Goal: Transaction & Acquisition: Book appointment/travel/reservation

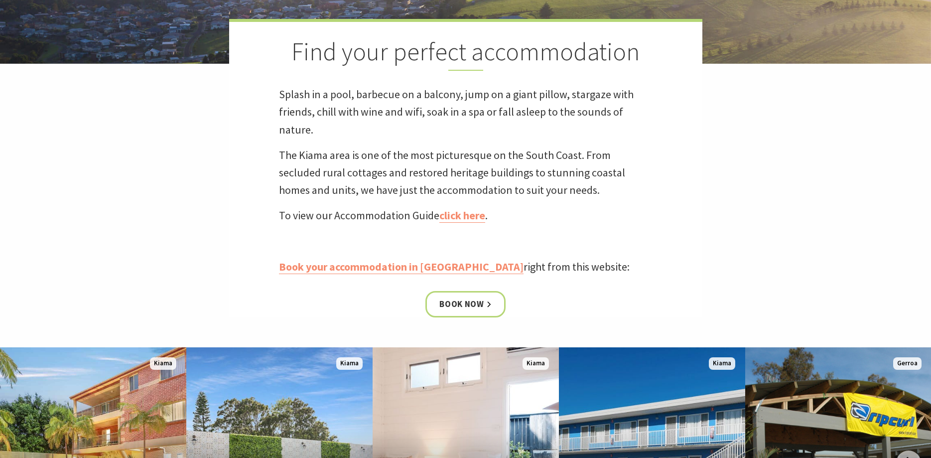
scroll to position [280, 0]
click at [349, 266] on link "Book your accommodation in [GEOGRAPHIC_DATA]" at bounding box center [401, 267] width 245 height 14
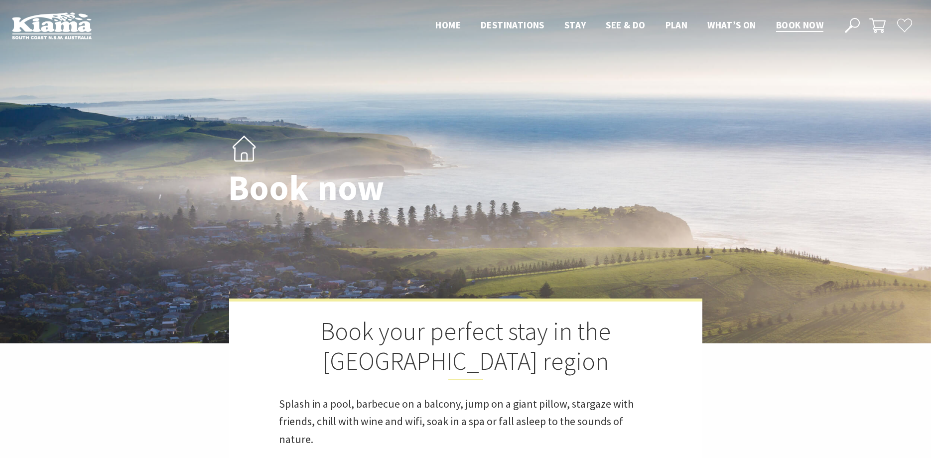
select select "3"
select select "2"
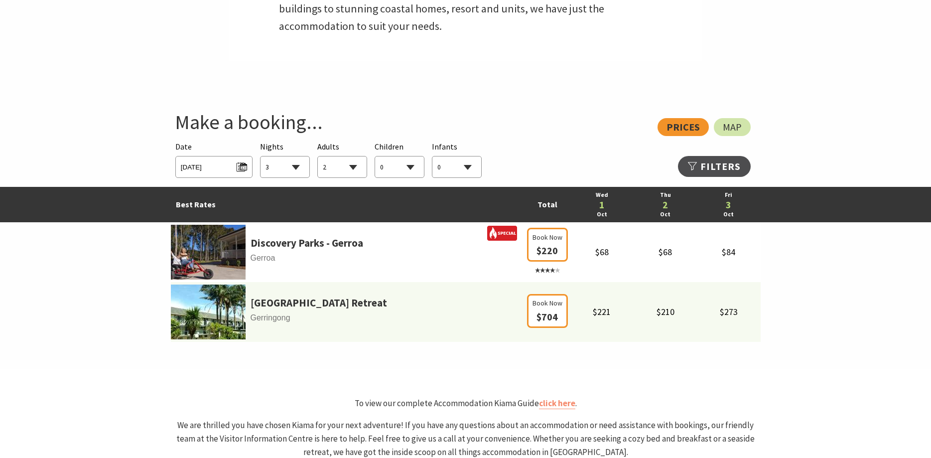
scroll to position [495, 0]
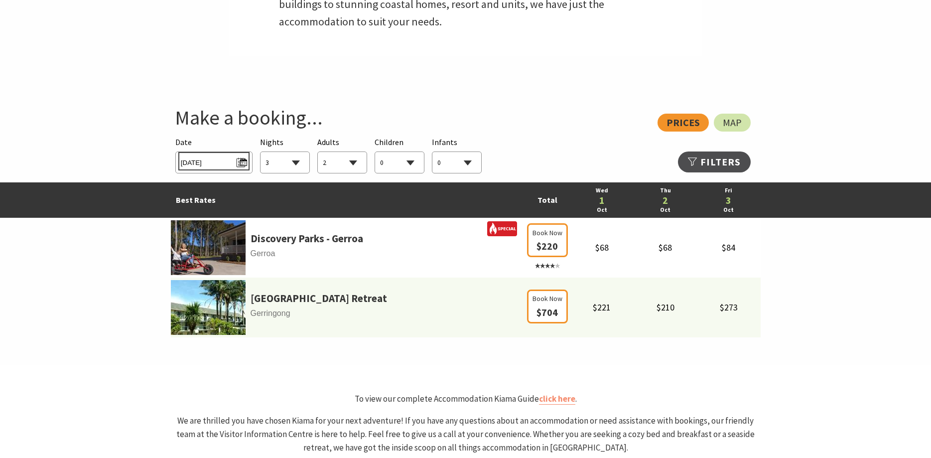
click at [242, 159] on span "Wed 01/10/2025" at bounding box center [214, 160] width 66 height 13
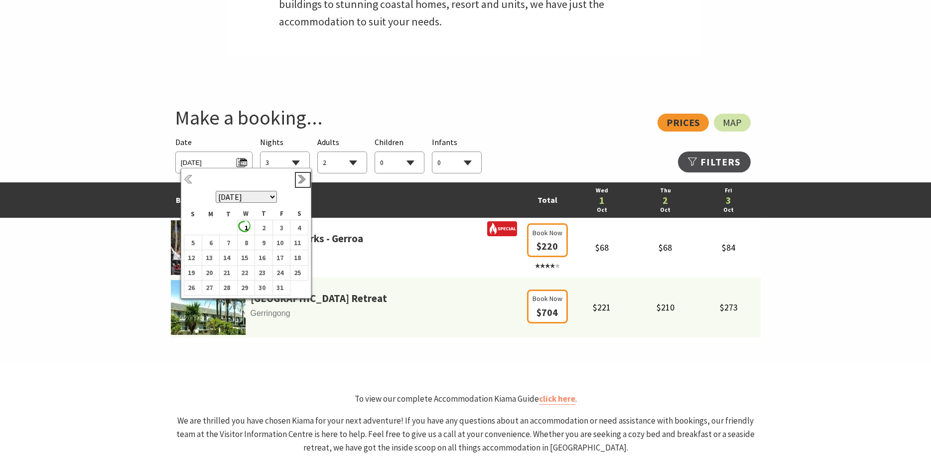
click at [298, 179] on link "Next" at bounding box center [302, 179] width 11 height 11
click at [280, 240] on b "7" at bounding box center [279, 238] width 13 height 13
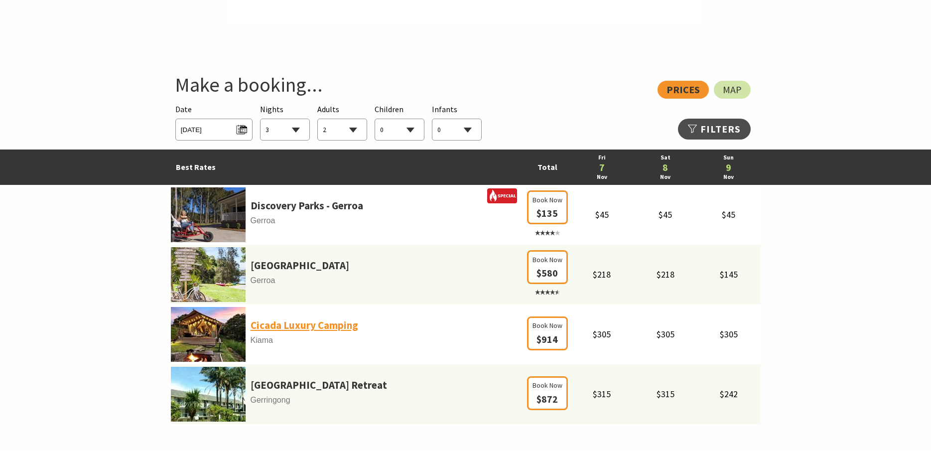
scroll to position [528, 0]
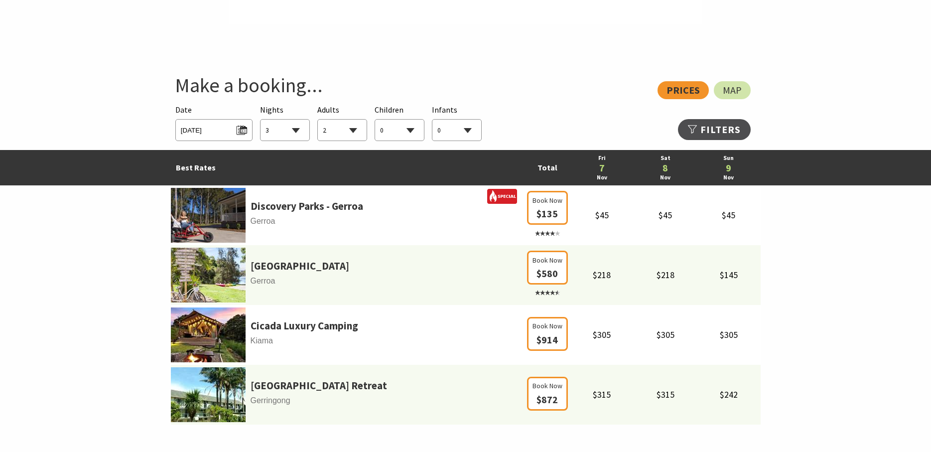
click at [261, 120] on select "1 2 3 4 5 6 7 8 9 10 11 12 13 14 15 16 17 18 19 20 21 22 23 24 25 26 27 28 29 30" at bounding box center [285, 131] width 49 height 22
select select "2"
click option "2" at bounding box center [0, 0] width 0 height 0
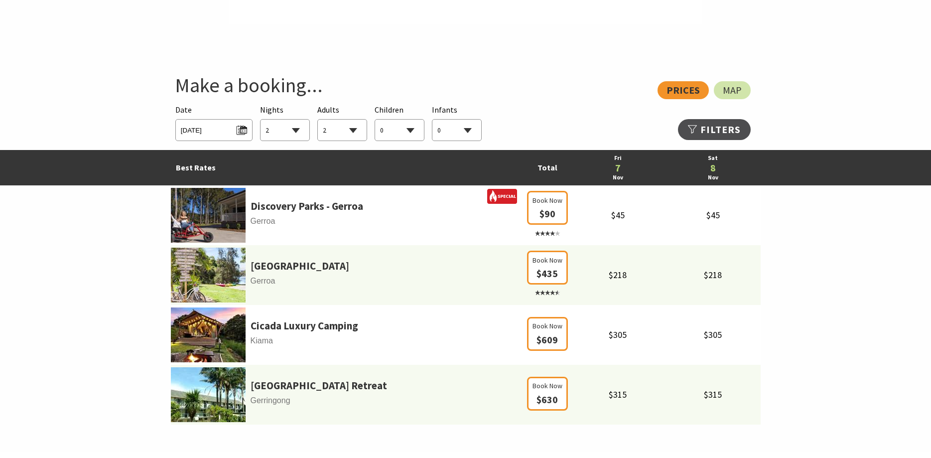
click at [318, 120] on select "0 1 2 3 4 5 6 7 8 9 10 11 12 13 14 15 16 17 18 19 20 21 22 23 24 25 26 27 28 29…" at bounding box center [342, 131] width 49 height 22
select select "3"
click option "3" at bounding box center [0, 0] width 0 height 0
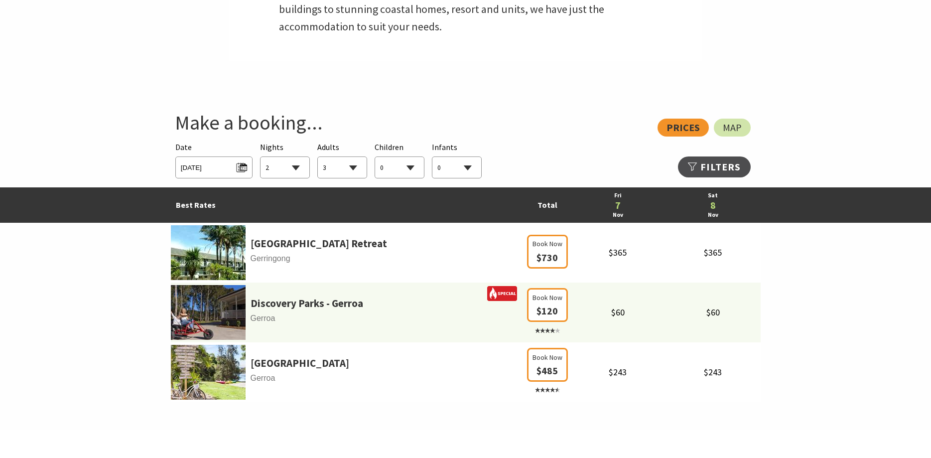
scroll to position [491, 0]
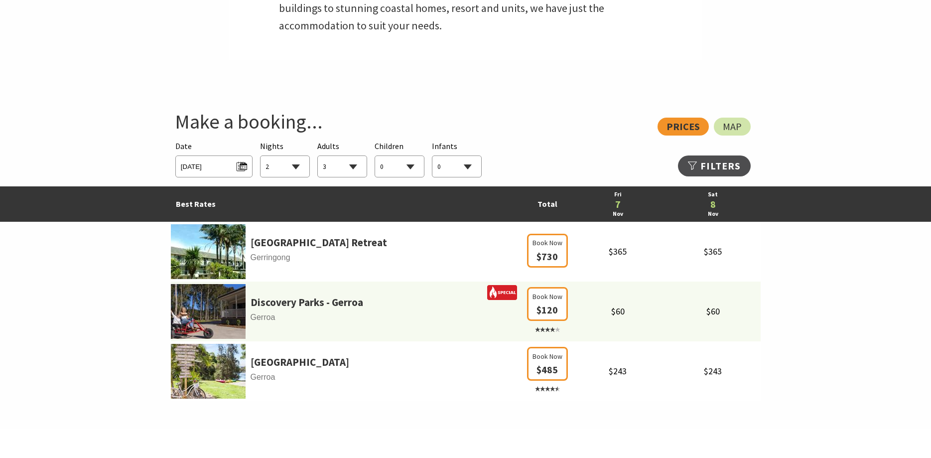
click at [679, 127] on div "View: Prices Map" at bounding box center [461, 127] width 580 height 18
click at [700, 164] on link "Refine Results >>" at bounding box center [714, 165] width 73 height 21
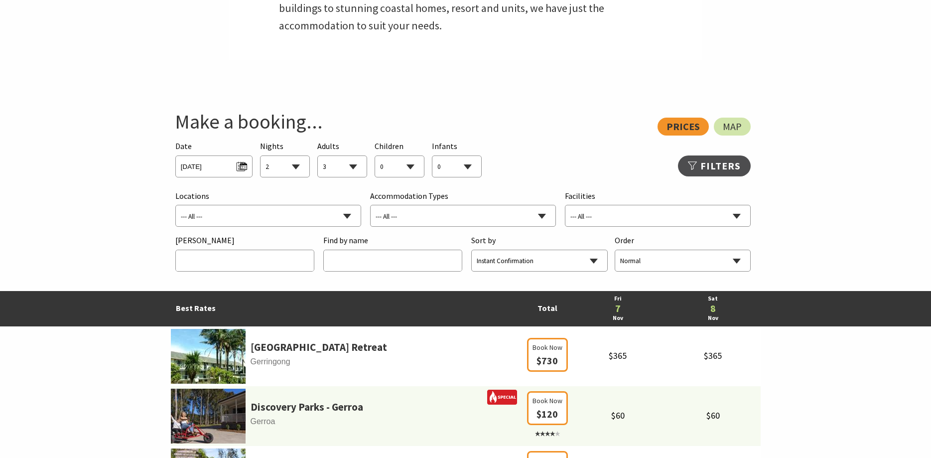
click at [176, 205] on select "--- All --- Bombo Gerringong Gerroa Jamberoo Kangaroo Valley Kiama Kiama Downs …" at bounding box center [268, 216] width 185 height 22
select select "Kiama"
click option "Kiama" at bounding box center [0, 0] width 0 height 0
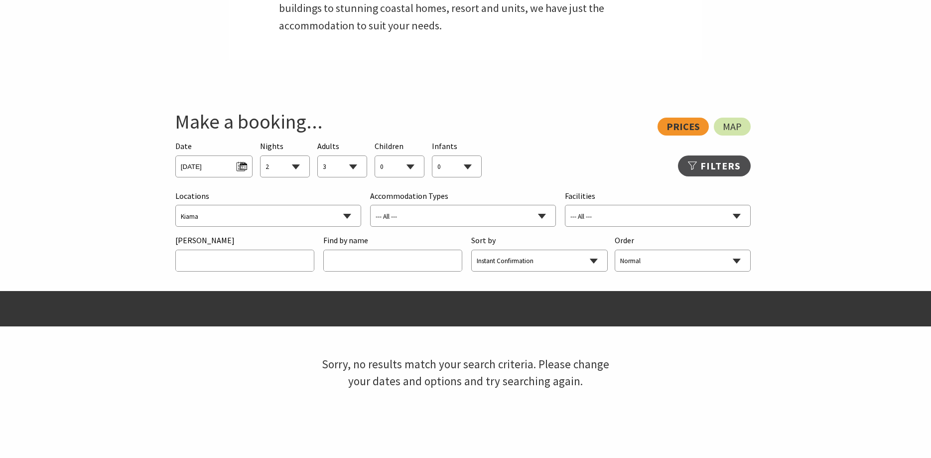
click at [371, 205] on select "--- All --- B&B/Guesthouse Budget/Backpackers Caravan Parks & Camping Chalets/V…" at bounding box center [463, 216] width 185 height 22
click at [444, 215] on select "--- All --- B&B/Guesthouse Budget/Backpackers Caravan Parks & Camping Chalets/V…" at bounding box center [463, 216] width 185 height 22
click at [472, 250] on select "Instant Confirmation Rating Price Name Location Hot Deals Last Minute Available" at bounding box center [539, 261] width 135 height 22
click option "Price" at bounding box center [0, 0] width 0 height 0
click at [615, 250] on select "Normal Reverse" at bounding box center [682, 261] width 135 height 22
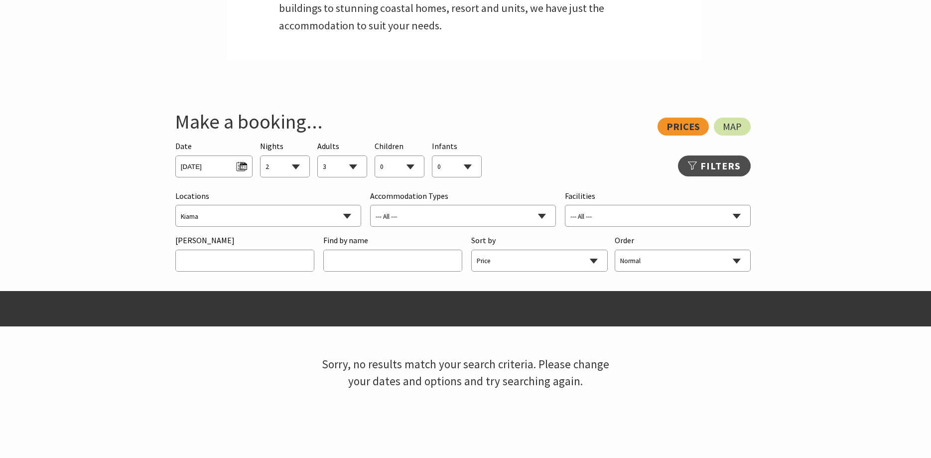
click at [638, 260] on select "Normal Reverse" at bounding box center [682, 261] width 135 height 22
click at [472, 250] on select "Instant Confirmation Rating Price Name Location Hot Deals Last Minute Available" at bounding box center [539, 261] width 135 height 22
select select "instant-confirmation"
click option "Instant Confirmation" at bounding box center [0, 0] width 0 height 0
click at [728, 123] on span "Map" at bounding box center [732, 127] width 19 height 8
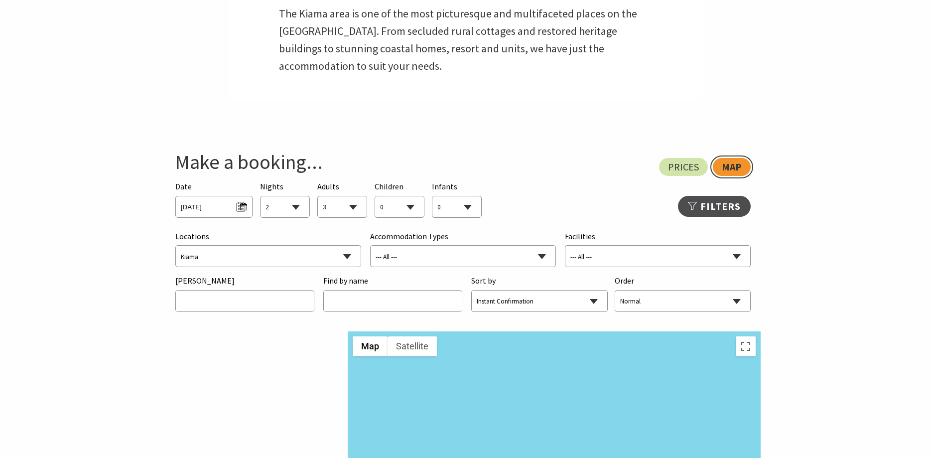
scroll to position [451, 0]
click at [241, 208] on span "Fri 07/11/2025" at bounding box center [214, 204] width 66 height 13
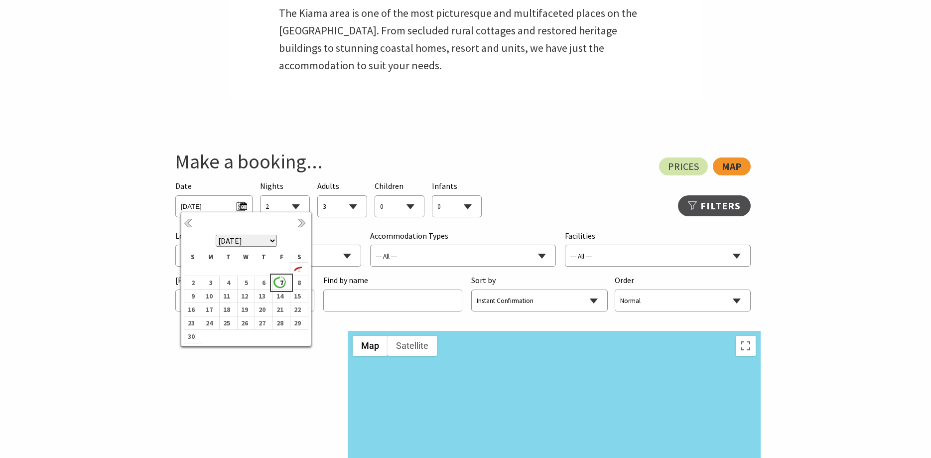
click at [278, 281] on b "7" at bounding box center [279, 282] width 13 height 13
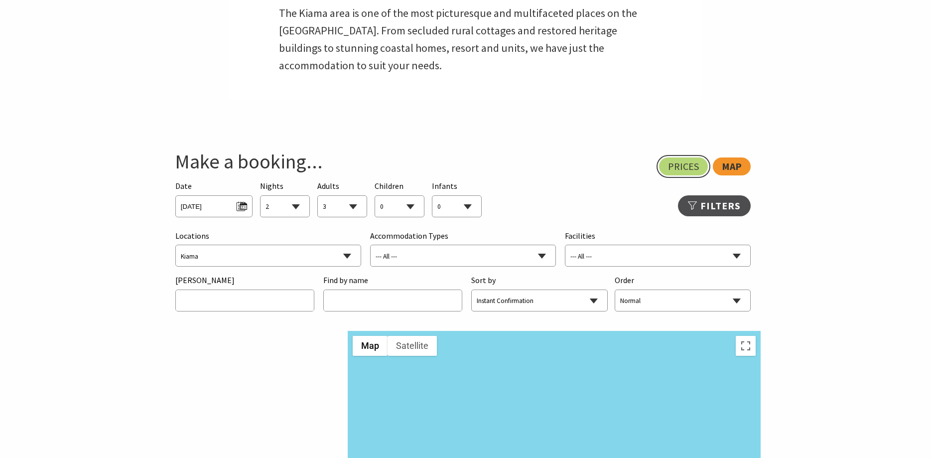
click at [675, 166] on span "Prices" at bounding box center [683, 166] width 31 height 8
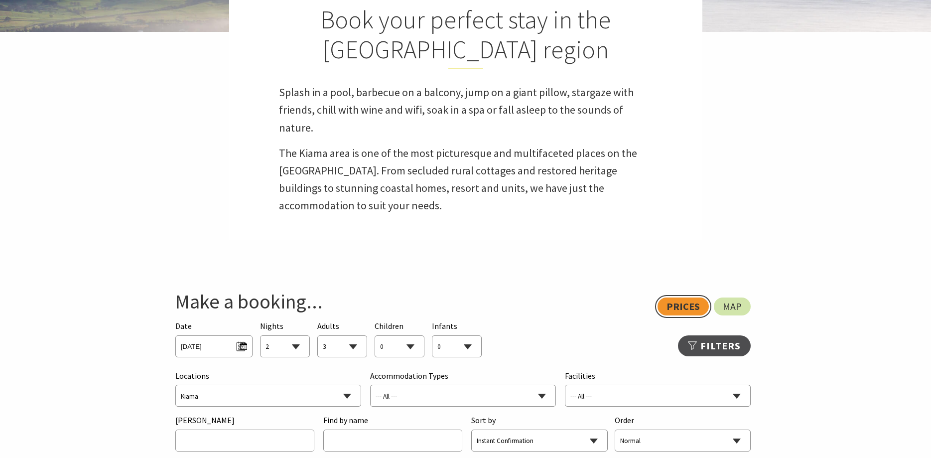
scroll to position [310, 0]
